Goal: Navigation & Orientation: Find specific page/section

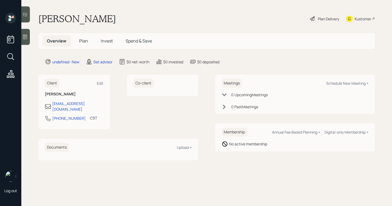
click at [29, 38] on div at bounding box center [25, 37] width 9 height 16
